Goal: Navigation & Orientation: Find specific page/section

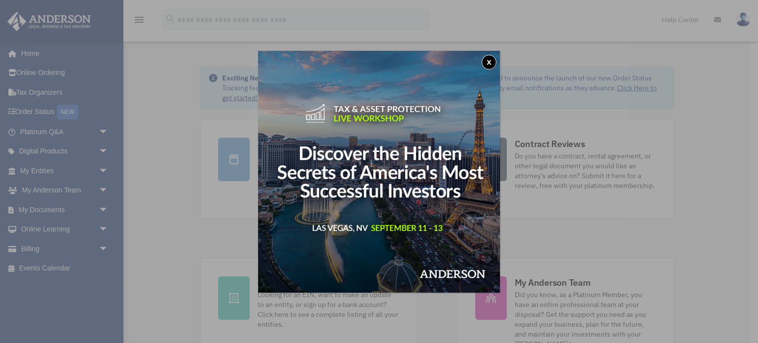
click at [487, 60] on button "x" at bounding box center [489, 62] width 15 height 15
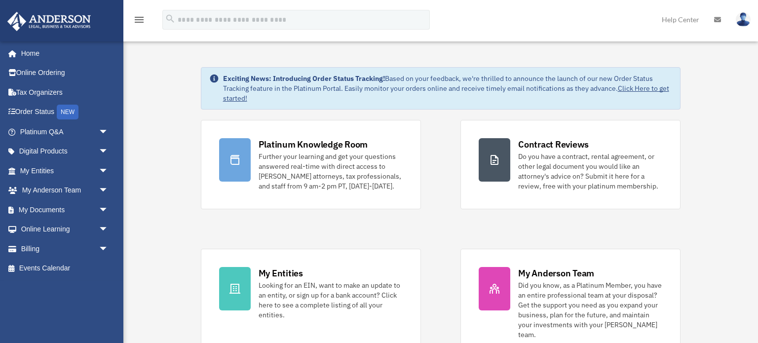
click at [744, 20] on img at bounding box center [743, 19] width 15 height 14
click at [44, 167] on link "My Entities arrow_drop_down" at bounding box center [65, 171] width 117 height 20
click at [105, 167] on span "arrow_drop_down" at bounding box center [109, 171] width 20 height 20
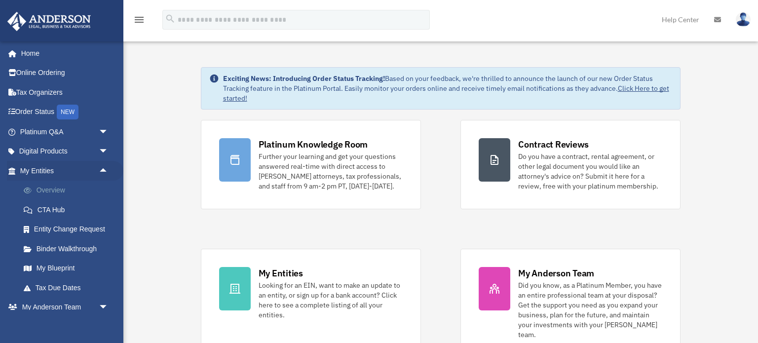
click at [61, 190] on link "Overview" at bounding box center [69, 191] width 110 height 20
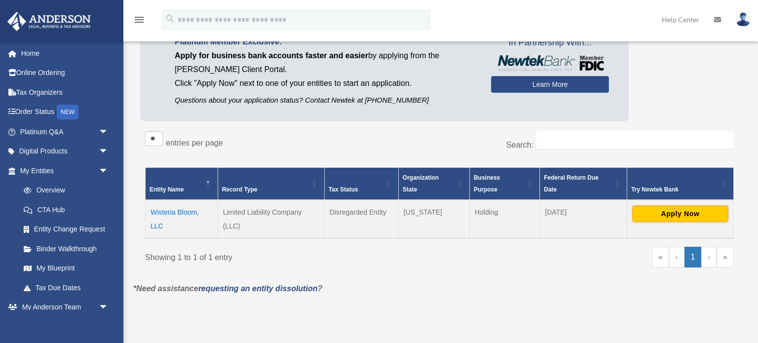
scroll to position [81, 0]
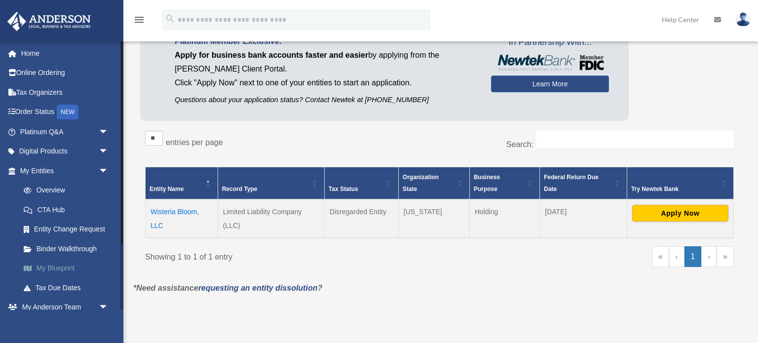
click at [50, 268] on link "My Blueprint" at bounding box center [69, 269] width 110 height 20
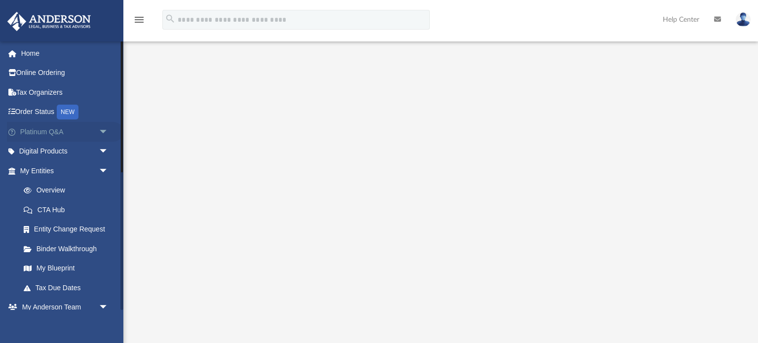
click at [39, 138] on link "Platinum Q&A arrow_drop_down" at bounding box center [65, 132] width 117 height 20
click at [100, 125] on span "arrow_drop_down" at bounding box center [109, 132] width 20 height 20
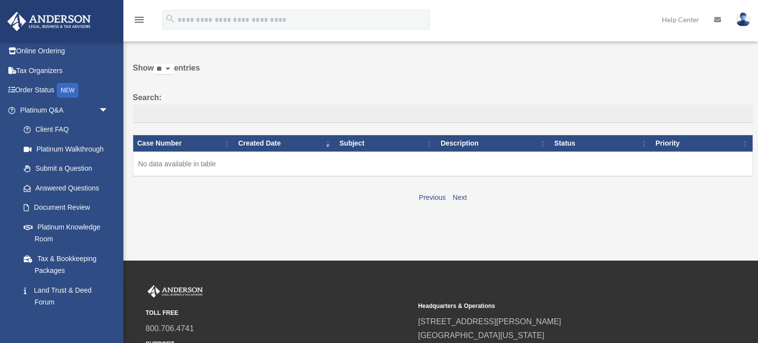
scroll to position [24, 0]
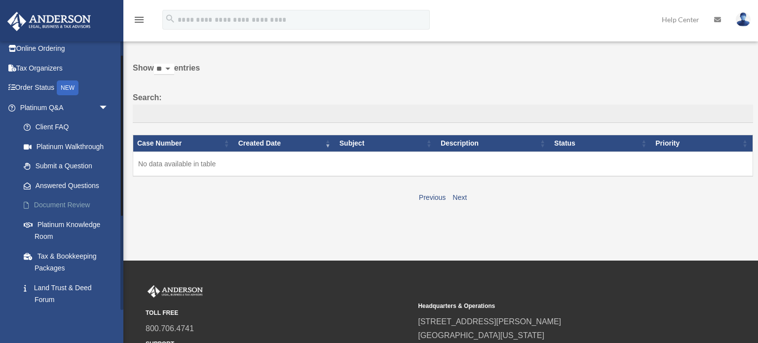
click at [67, 208] on link "Document Review" at bounding box center [69, 206] width 110 height 20
click at [47, 208] on link "Document Review" at bounding box center [69, 206] width 110 height 20
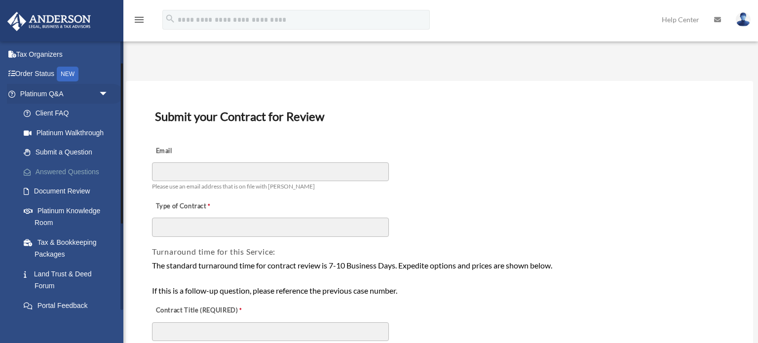
scroll to position [37, 0]
click at [62, 209] on link "Platinum Knowledge Room" at bounding box center [69, 218] width 110 height 32
click at [37, 225] on link "Platinum Knowledge Room" at bounding box center [69, 218] width 110 height 32
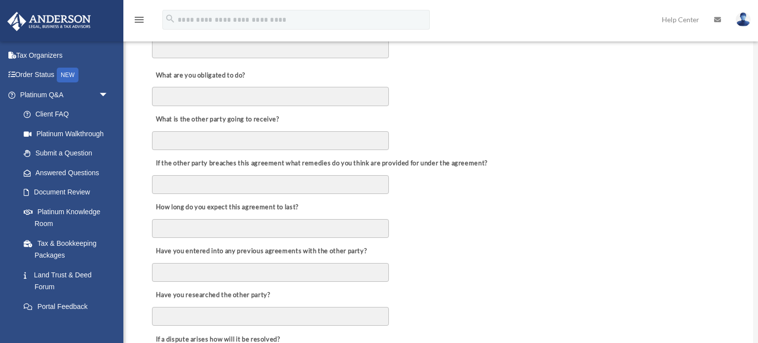
scroll to position [1074, 0]
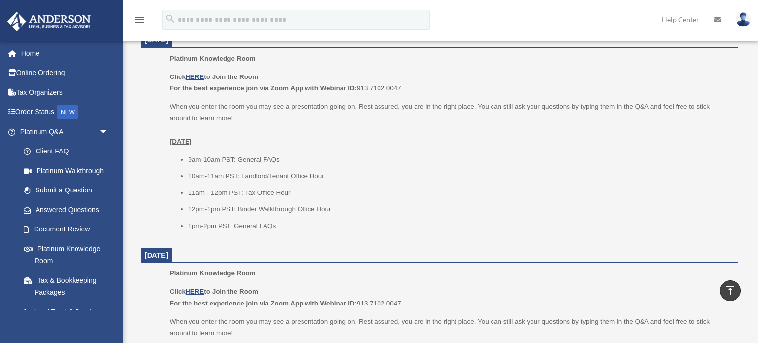
scroll to position [418, 0]
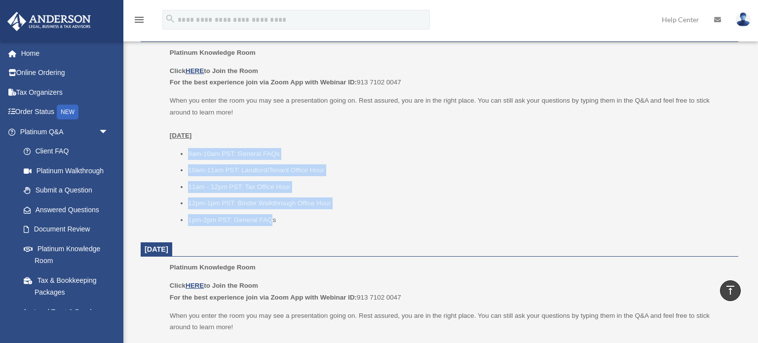
drag, startPoint x: 271, startPoint y: 203, endPoint x: 163, endPoint y: 139, distance: 125.6
click at [163, 139] on ul "Platinum Knowledge Room Click HERE to Join the Room For the best experience joi…" at bounding box center [440, 140] width 584 height 186
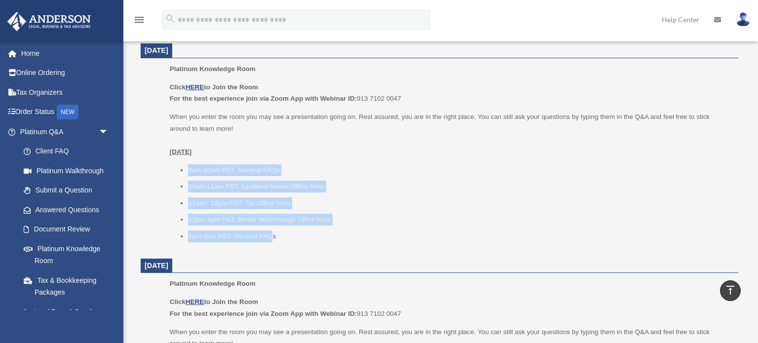
scroll to position [405, 0]
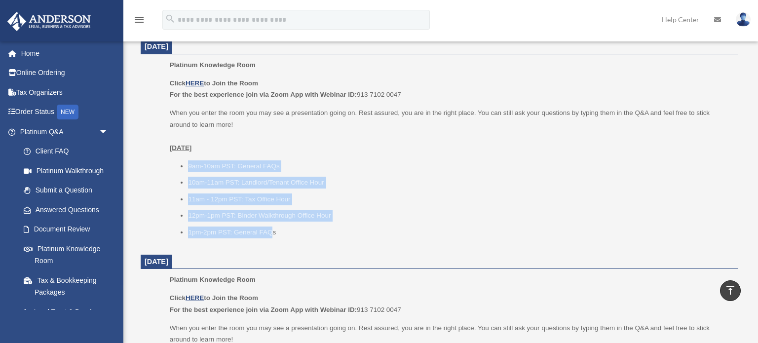
click at [314, 177] on ul "9am-10am PST: General FAQs 10am-11am PST: Landlord/Tenant Office Hour 11am - 12…" at bounding box center [451, 199] width 562 height 78
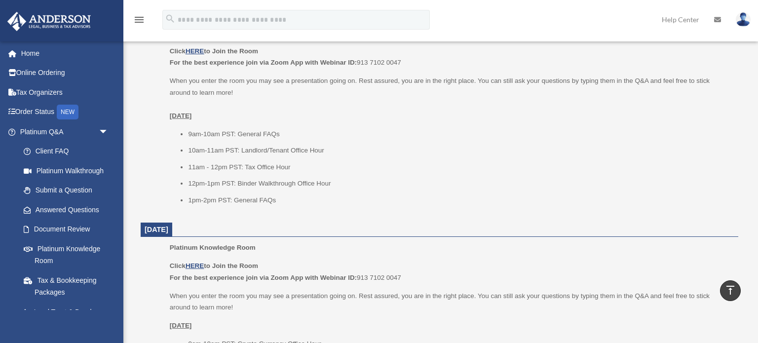
scroll to position [440, 0]
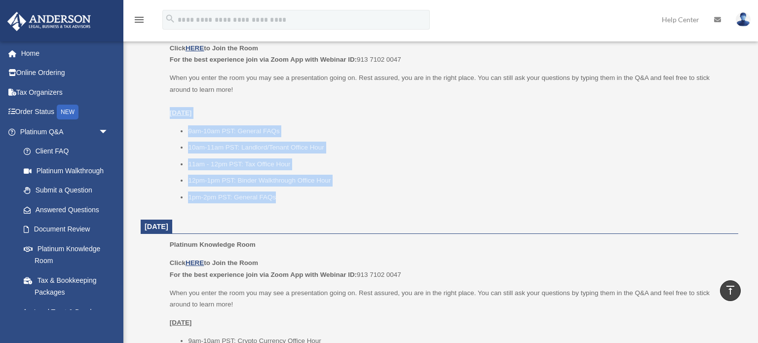
drag, startPoint x: 296, startPoint y: 181, endPoint x: 166, endPoint y: 98, distance: 153.4
click at [166, 98] on ul "Platinum Knowledge Room Click HERE to Join the Room For the best experience joi…" at bounding box center [440, 117] width 584 height 186
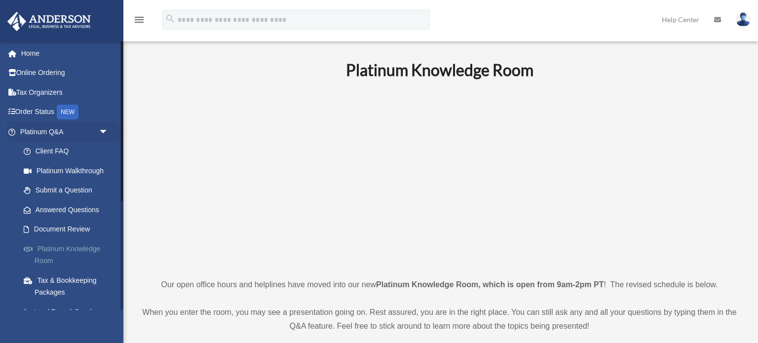
scroll to position [182, 0]
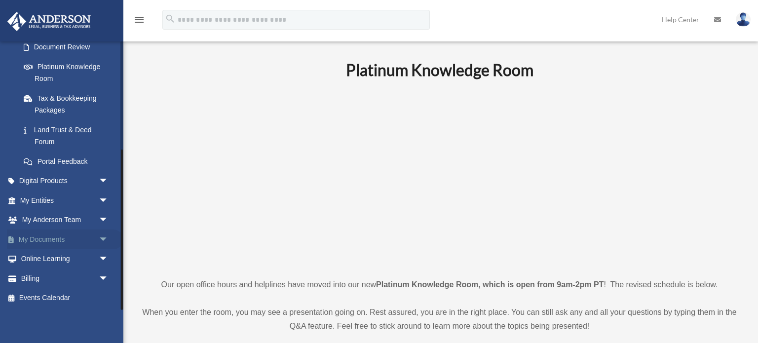
click at [57, 242] on link "My Documents arrow_drop_down" at bounding box center [65, 240] width 117 height 20
click at [107, 237] on span "arrow_drop_down" at bounding box center [109, 240] width 20 height 20
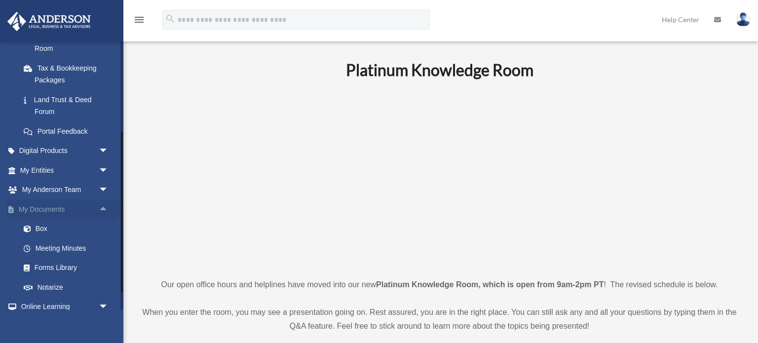
scroll to position [219, 0]
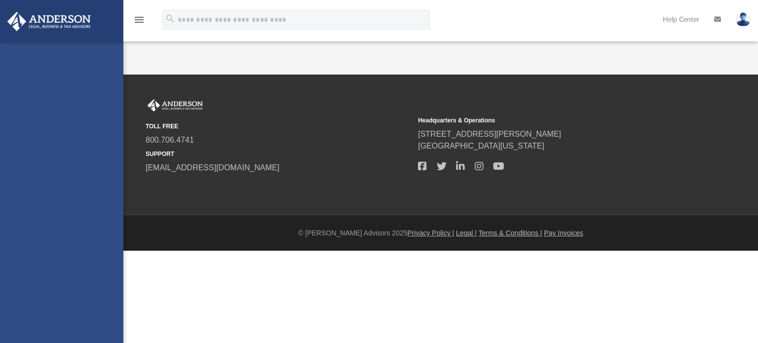
click at [47, 219] on div "[EMAIL_ADDRESS][DOMAIN_NAME] Sign Out [EMAIL_ADDRESS][DOMAIN_NAME] Home Online …" at bounding box center [61, 212] width 123 height 343
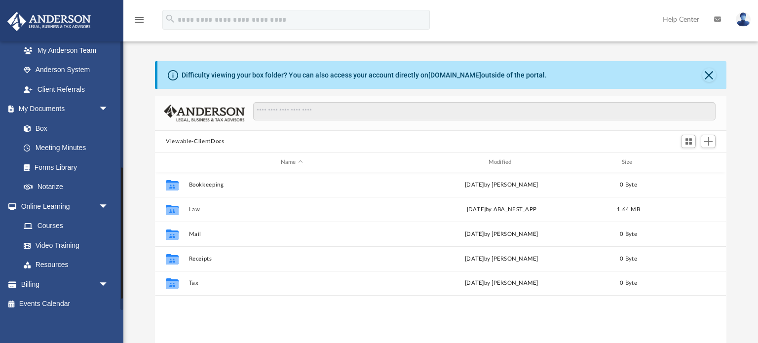
scroll to position [282, 0]
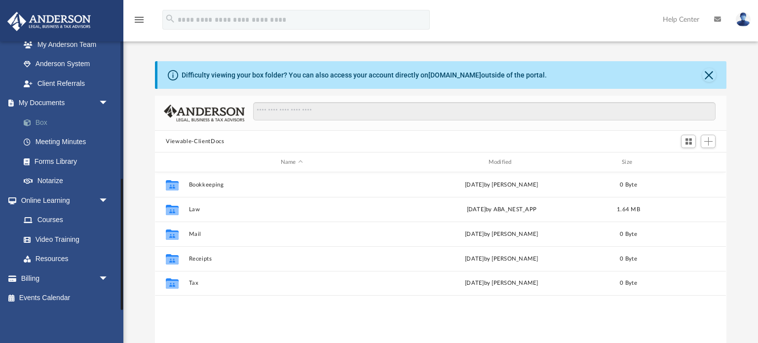
click at [42, 126] on link "Box" at bounding box center [69, 123] width 110 height 20
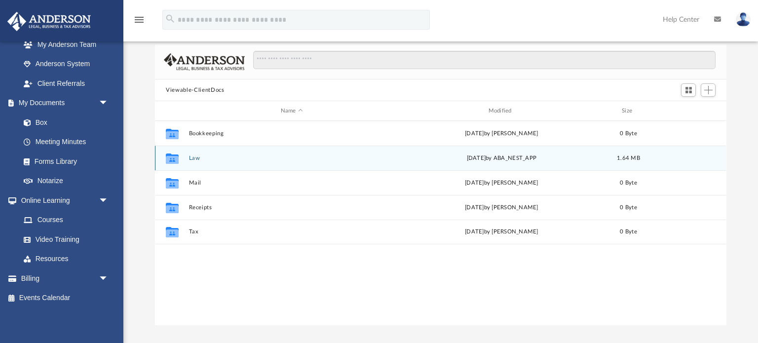
scroll to position [52, 0]
click at [196, 158] on button "Law" at bounding box center [292, 158] width 206 height 6
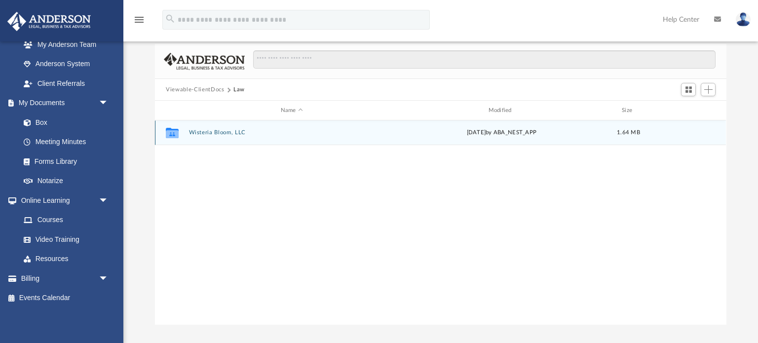
click at [219, 135] on button "Wisteria Bloom, LLC" at bounding box center [292, 132] width 206 height 6
click at [221, 134] on button "Initial Docs" at bounding box center [292, 133] width 206 height 6
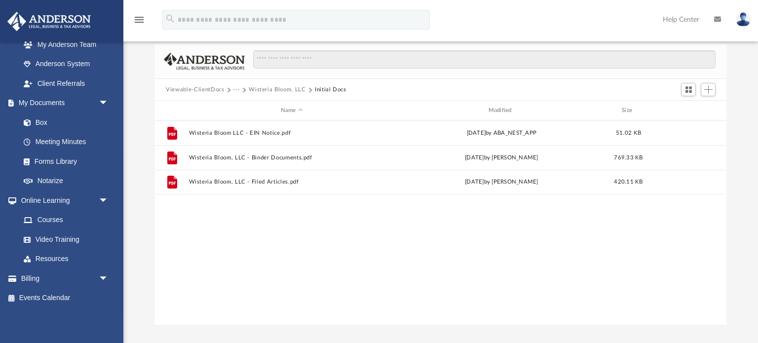
click at [282, 88] on button "Wisteria Bloom, LLC" at bounding box center [277, 89] width 57 height 9
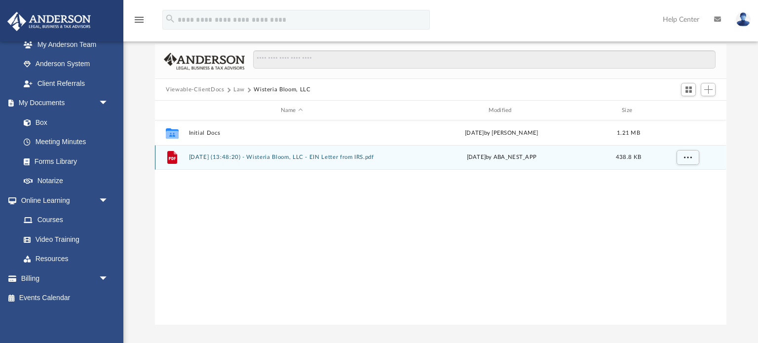
click at [248, 159] on button "2025.08.19 (13:48:20) - Wisteria Bloom, LLC - EIN Letter from IRS.pdf" at bounding box center [292, 157] width 206 height 6
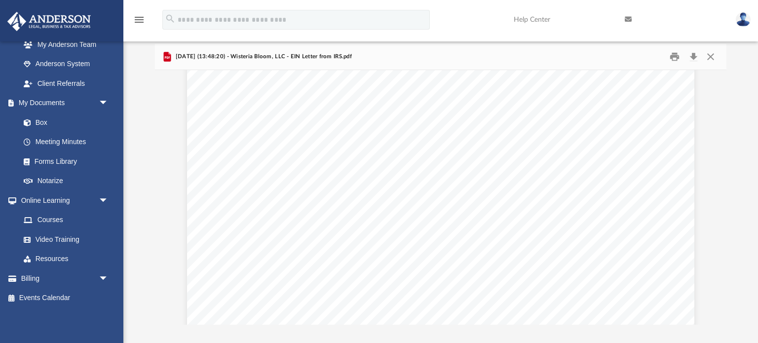
scroll to position [956, 0]
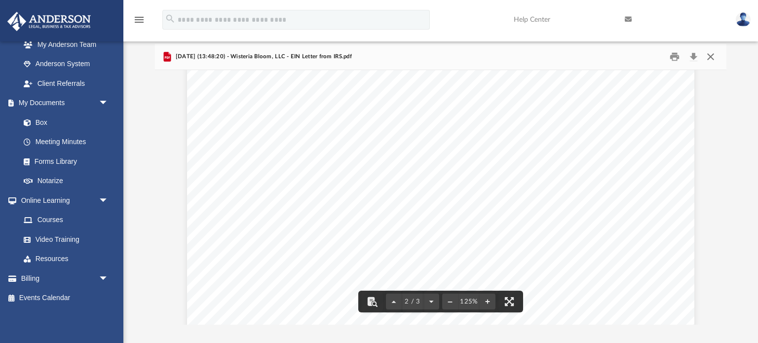
click at [716, 56] on button "Close" at bounding box center [711, 56] width 18 height 15
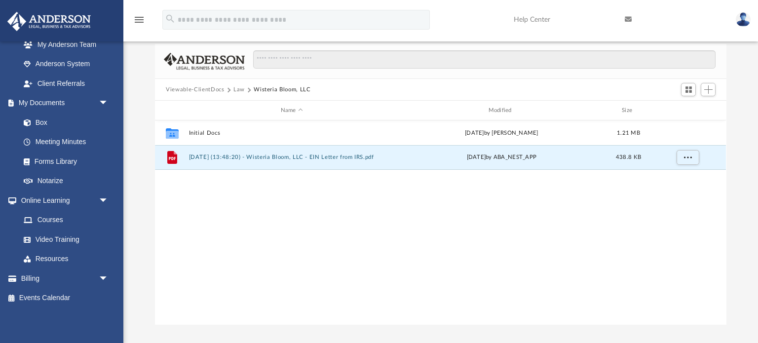
click at [236, 86] on button "Law" at bounding box center [239, 89] width 11 height 9
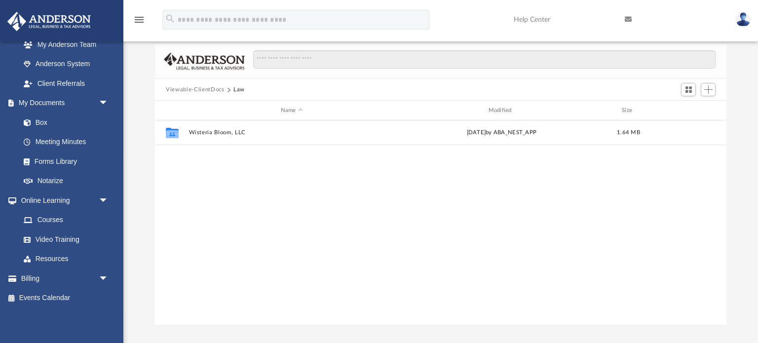
click at [205, 87] on button "Viewable-ClientDocs" at bounding box center [195, 89] width 58 height 9
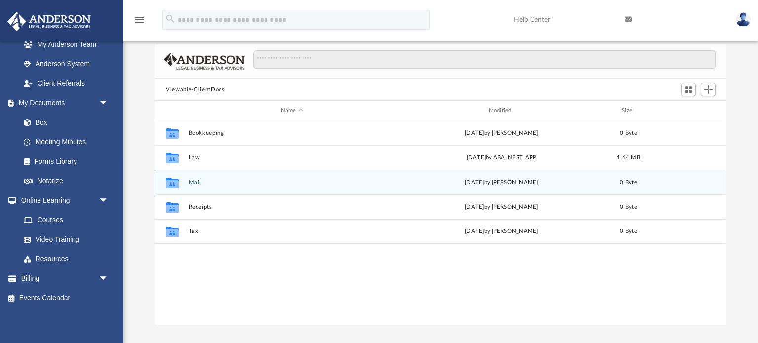
click at [192, 180] on button "Mail" at bounding box center [292, 182] width 206 height 6
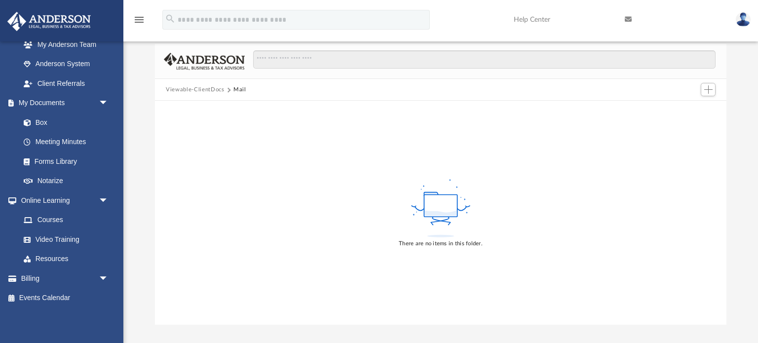
click at [205, 86] on button "Viewable-ClientDocs" at bounding box center [195, 89] width 58 height 9
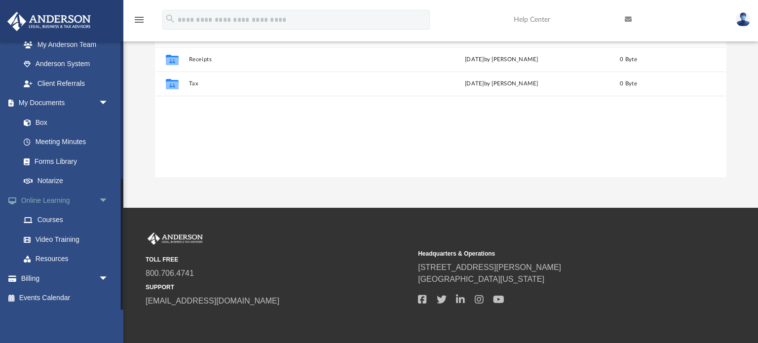
scroll to position [203, 0]
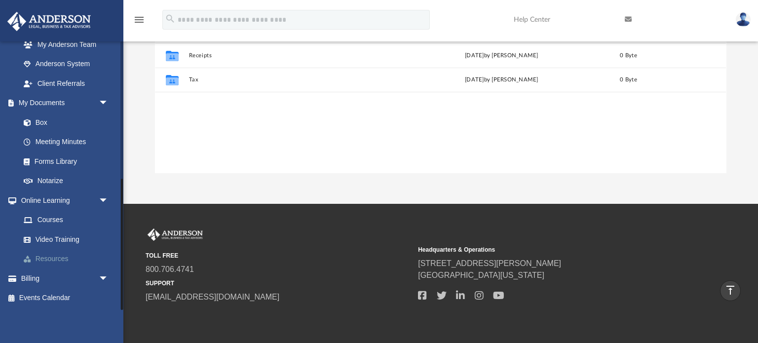
click at [49, 257] on link "Resources" at bounding box center [69, 259] width 110 height 20
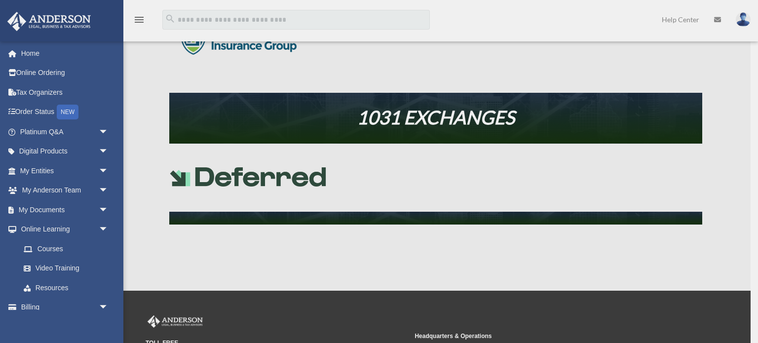
scroll to position [414, 0]
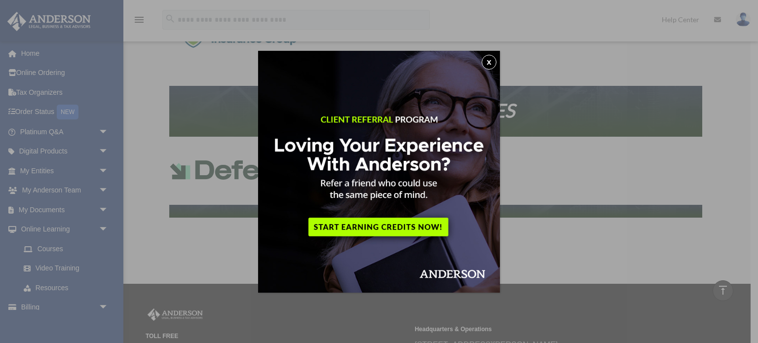
click at [487, 63] on button "x" at bounding box center [489, 62] width 15 height 15
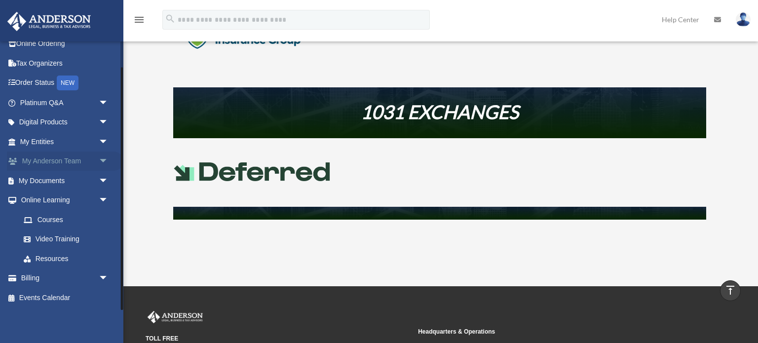
scroll to position [0, 0]
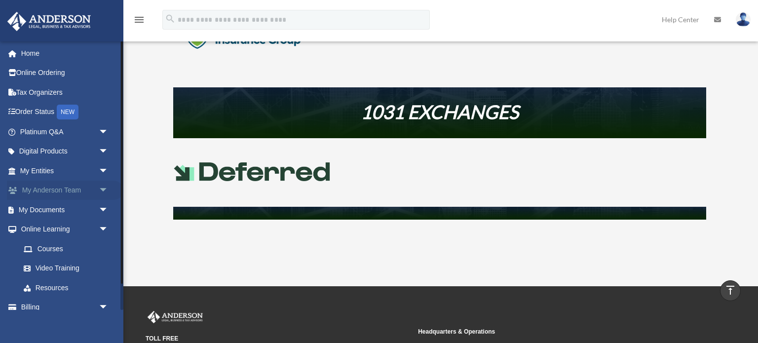
click at [44, 187] on link "My [PERSON_NAME] Team arrow_drop_down" at bounding box center [65, 191] width 117 height 20
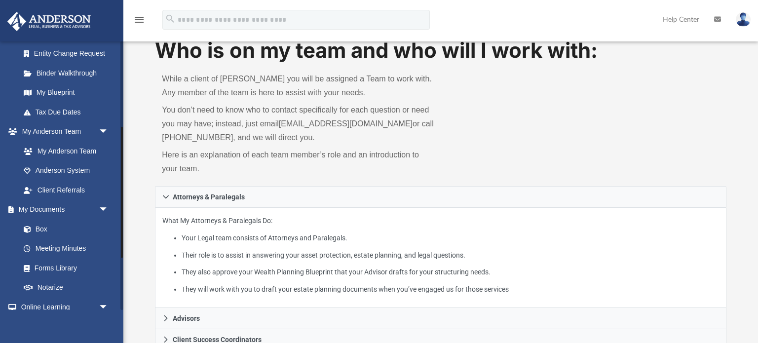
scroll to position [282, 0]
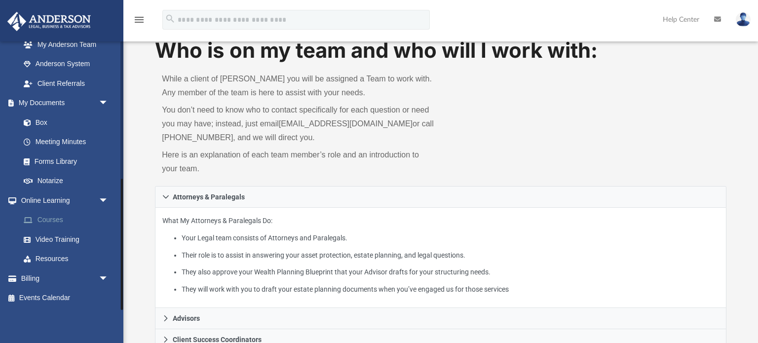
click at [56, 217] on link "Courses" at bounding box center [69, 220] width 110 height 20
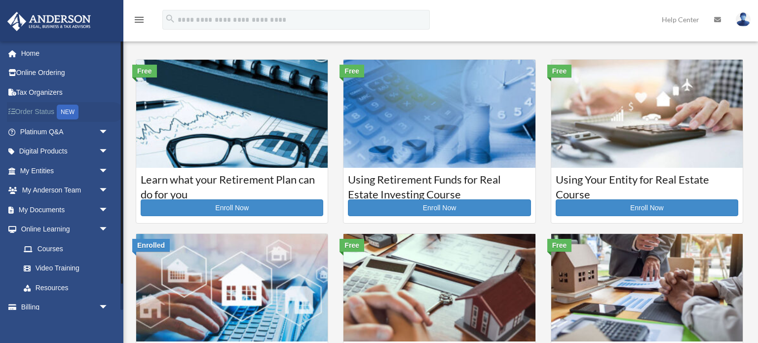
click at [28, 113] on link "Order Status NEW" at bounding box center [65, 112] width 117 height 20
